Goal: Transaction & Acquisition: Obtain resource

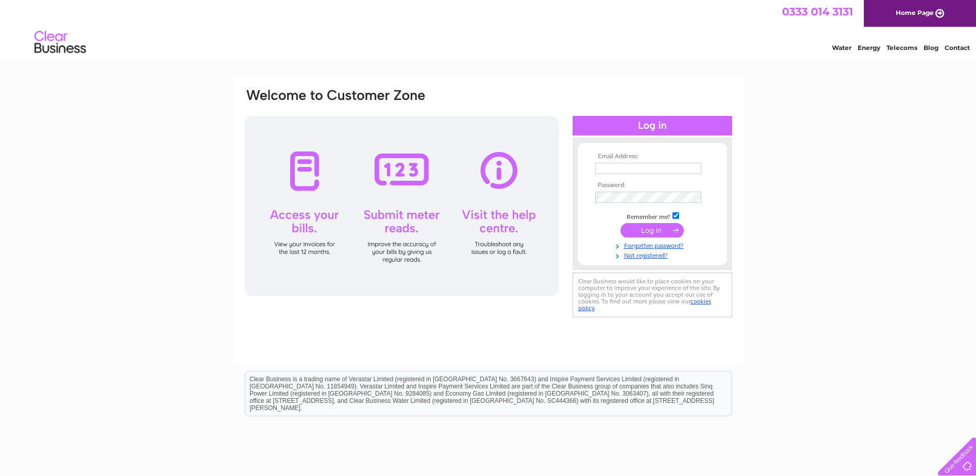
type input "[PERSON_NAME][EMAIL_ADDRESS][PERSON_NAME][DOMAIN_NAME]"
click at [637, 228] on input "submit" at bounding box center [652, 230] width 63 height 14
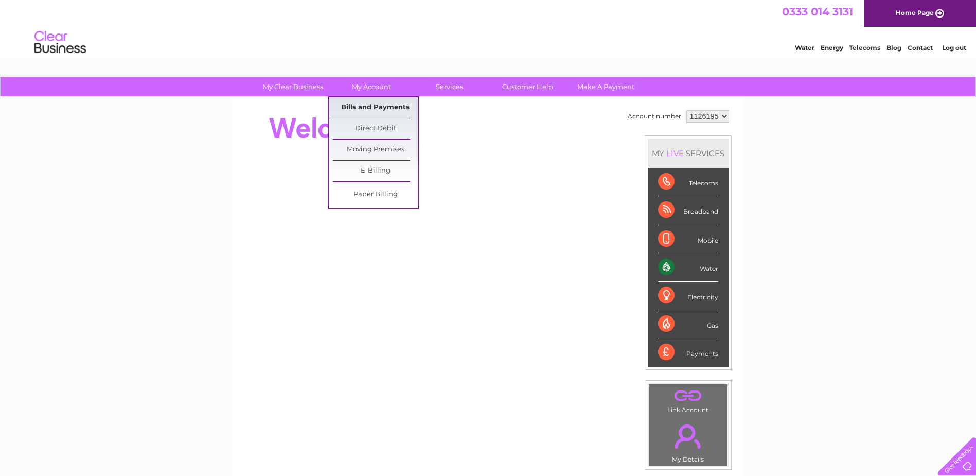
click at [380, 106] on link "Bills and Payments" at bounding box center [375, 107] width 85 height 21
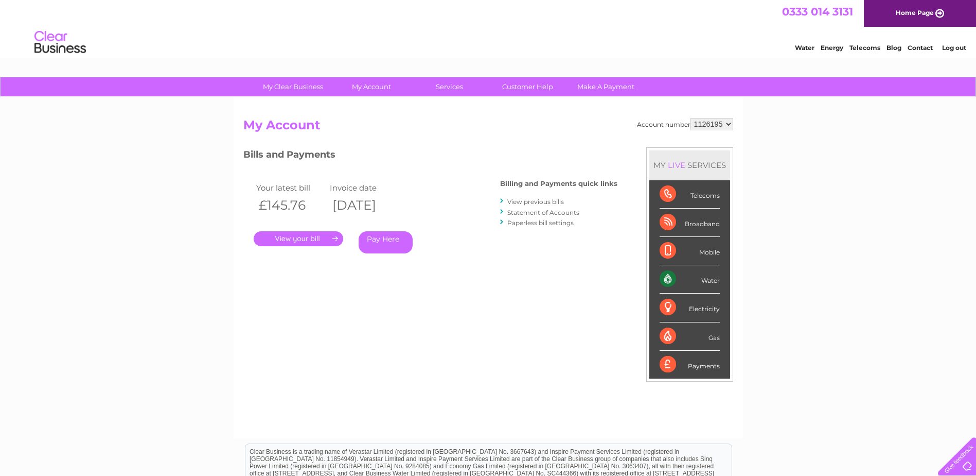
click at [316, 240] on link "." at bounding box center [299, 238] width 90 height 15
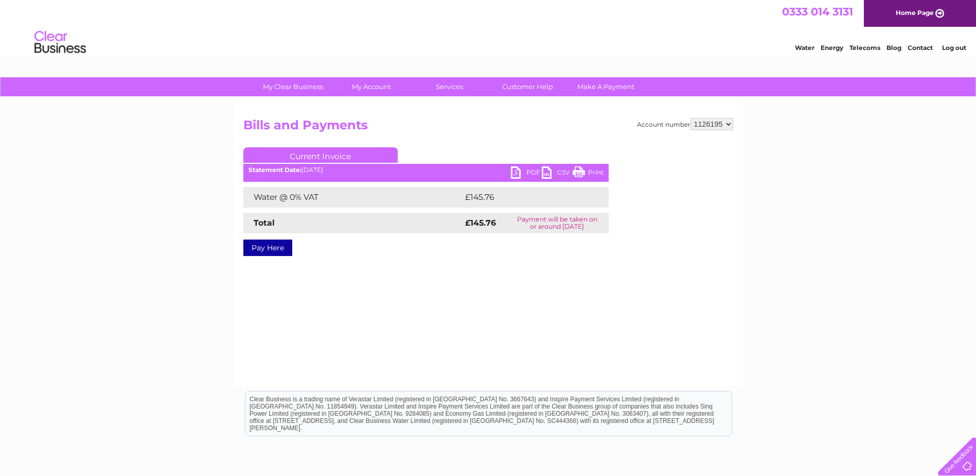
click at [532, 170] on link "PDF" at bounding box center [526, 173] width 31 height 15
click at [728, 124] on select "1126195 1126855" at bounding box center [712, 124] width 43 height 12
select select "1126855"
click at [691, 118] on select "1126195 1126855" at bounding box center [712, 124] width 43 height 12
click at [533, 171] on link "PDF" at bounding box center [526, 173] width 31 height 15
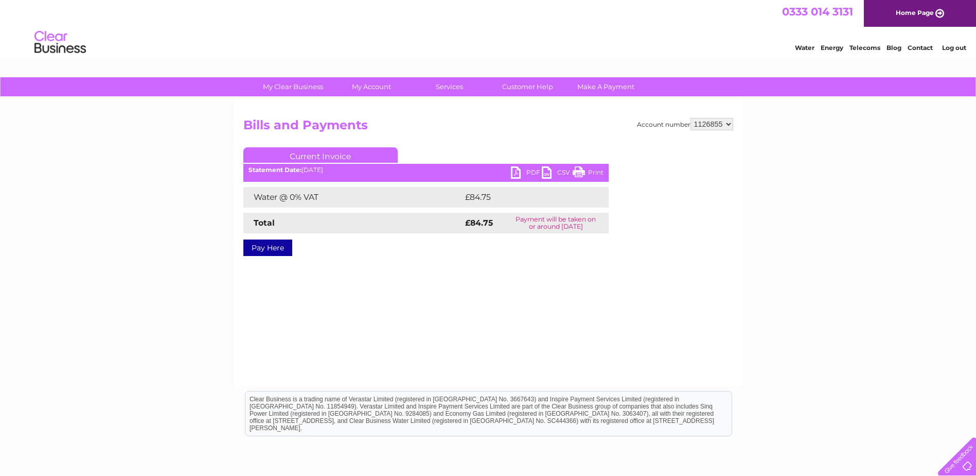
click at [954, 45] on link "Log out" at bounding box center [955, 48] width 24 height 8
